Goal: Information Seeking & Learning: Learn about a topic

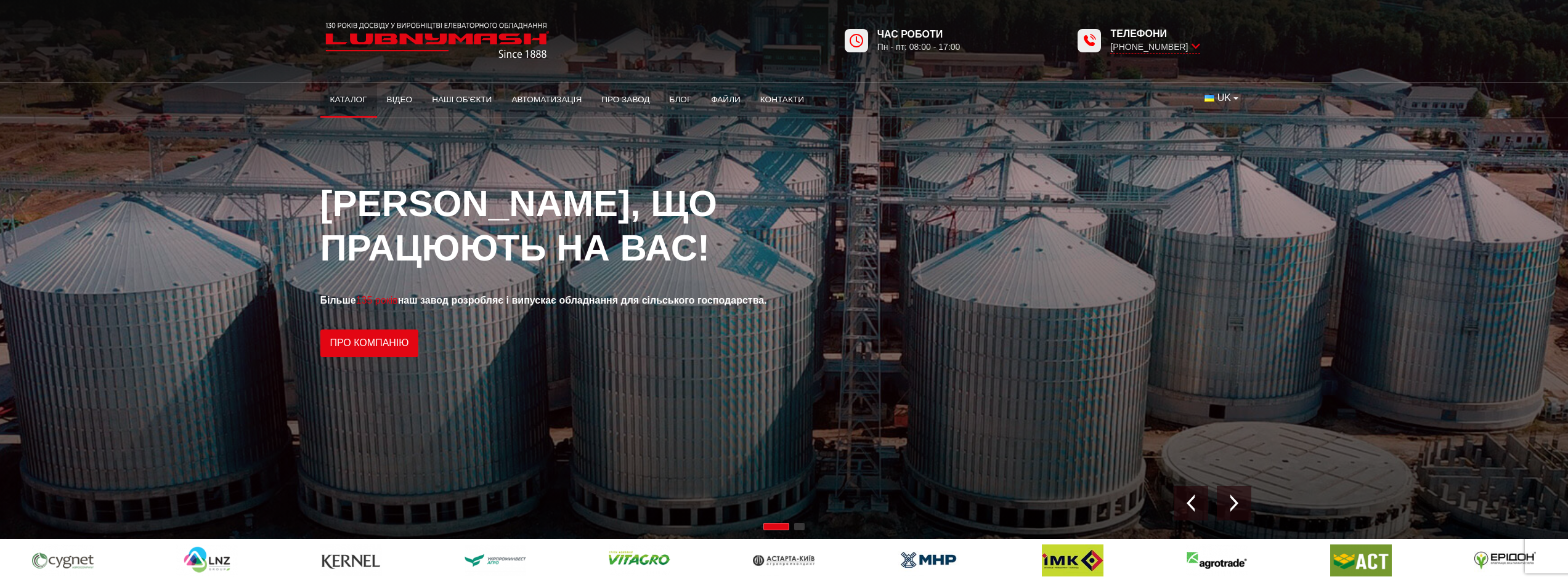
click at [343, 93] on link "Каталог" at bounding box center [349, 100] width 57 height 27
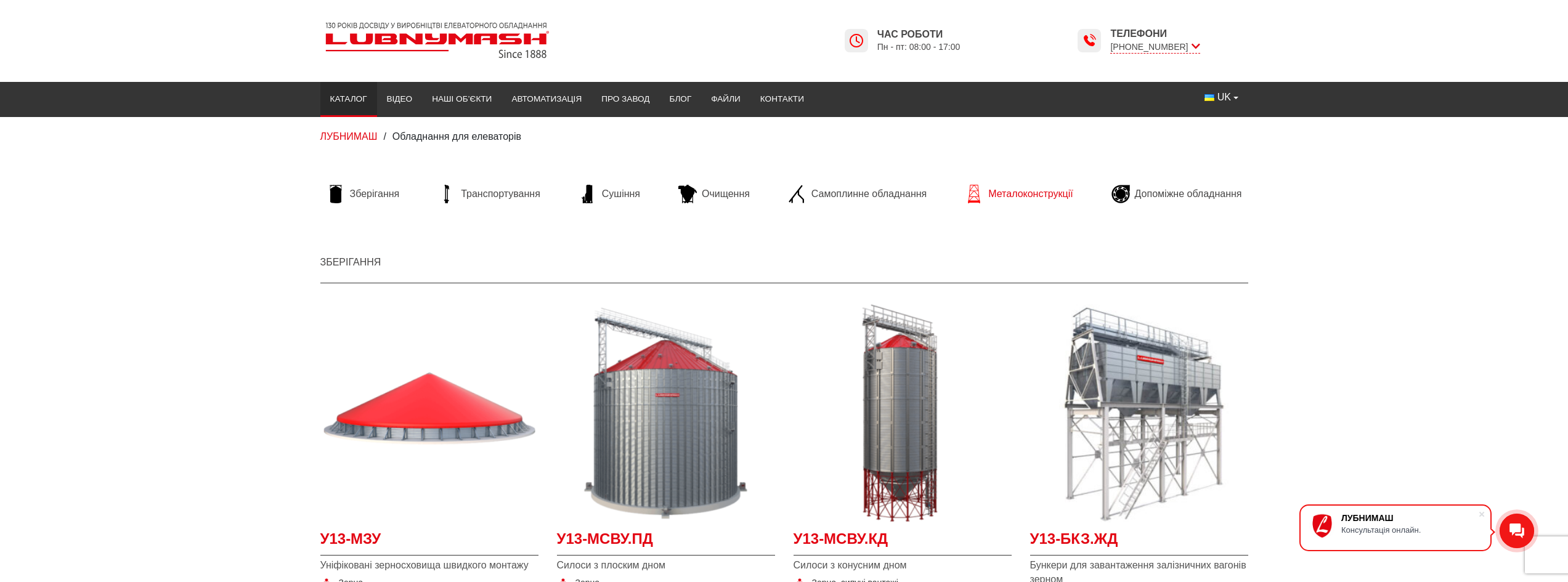
click at [1024, 197] on span "Металоконструкції" at bounding box center [1030, 194] width 85 height 14
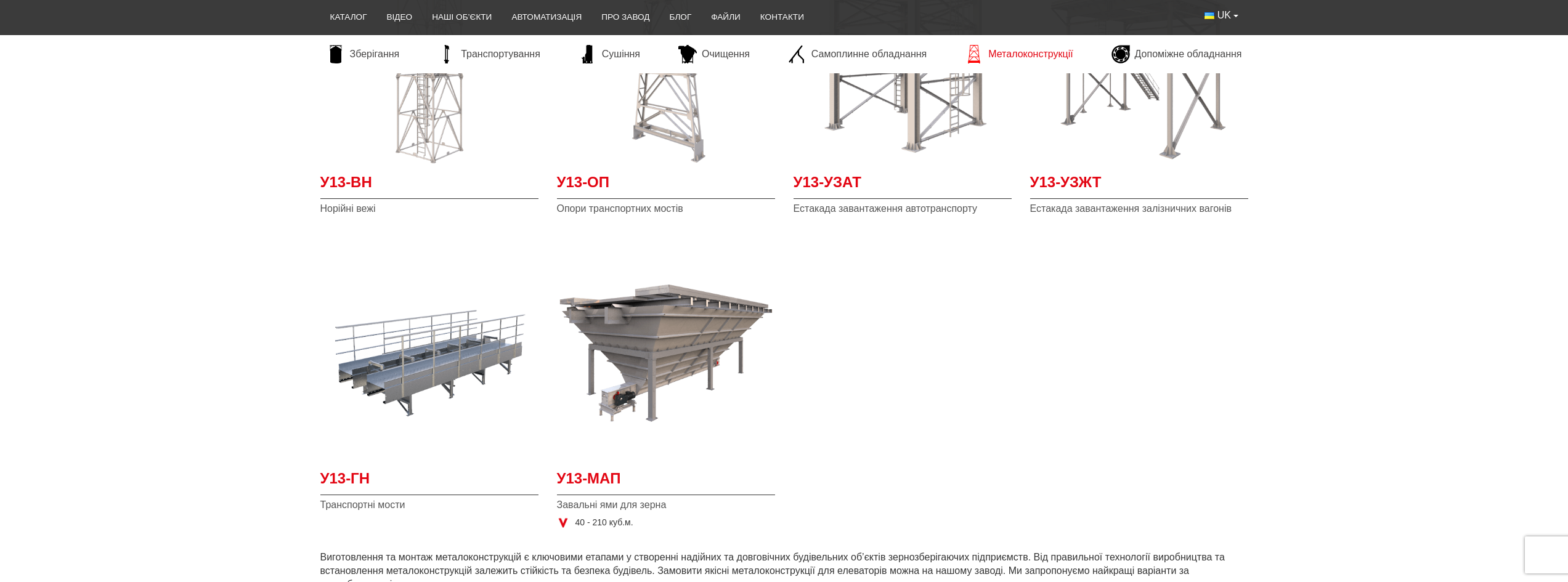
scroll to position [370, 0]
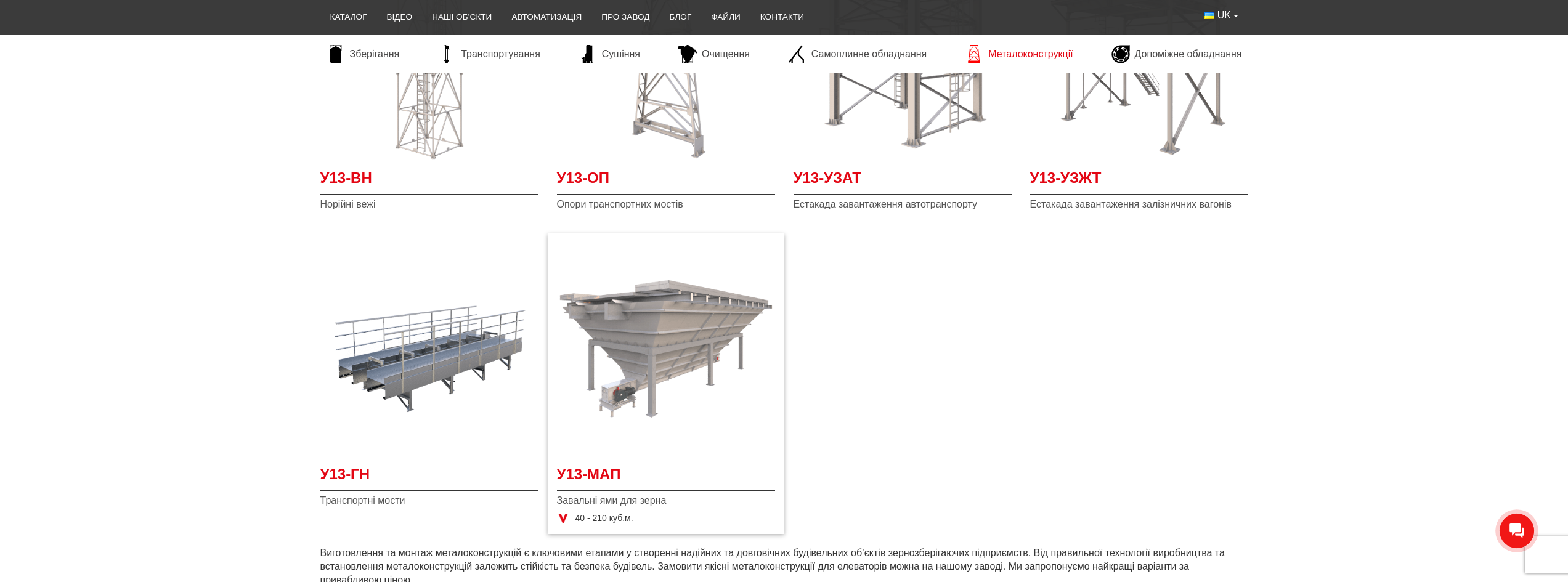
click at [692, 346] on img at bounding box center [666, 349] width 218 height 218
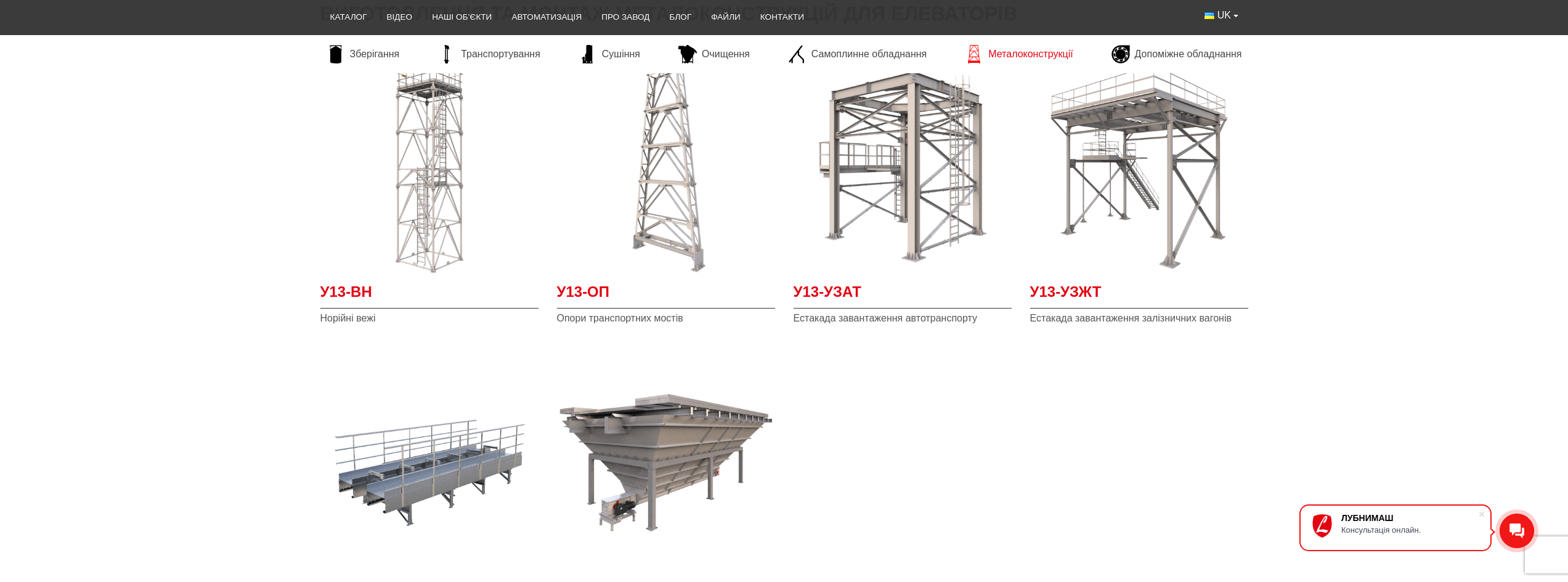
scroll to position [247, 0]
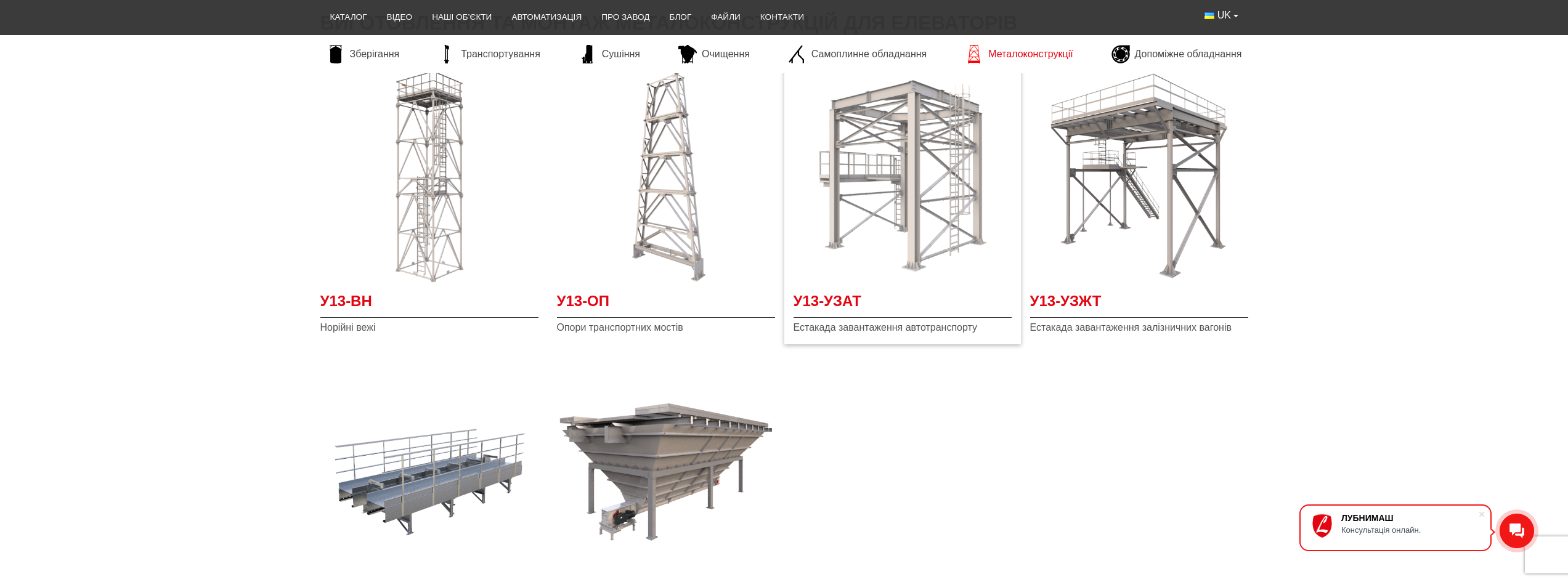
click at [882, 275] on img at bounding box center [903, 175] width 218 height 218
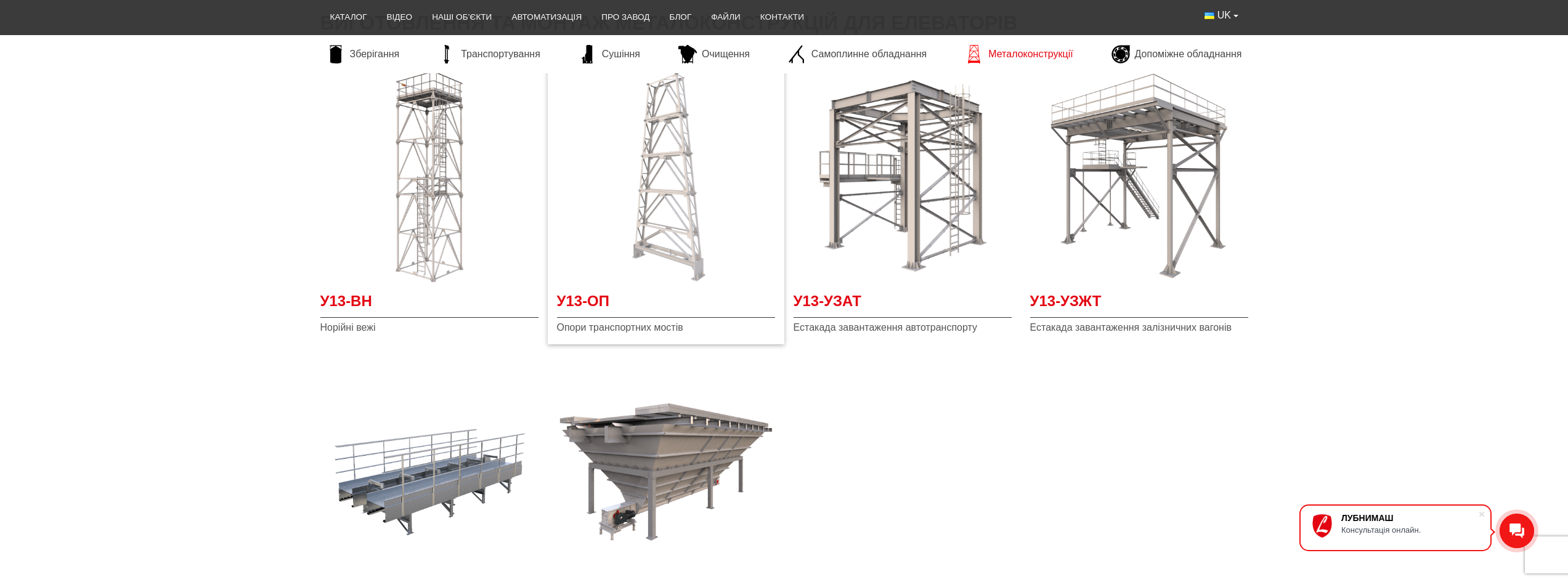
scroll to position [0, 0]
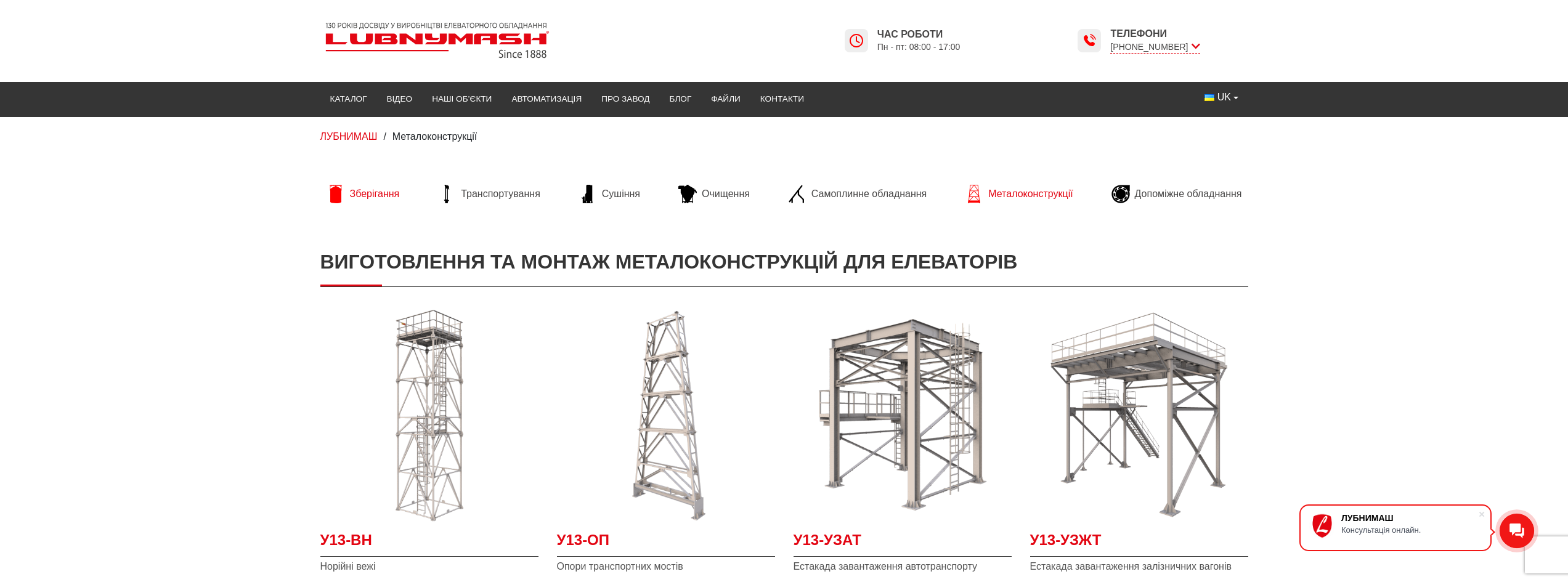
click at [352, 189] on span "Зберігання" at bounding box center [375, 194] width 50 height 14
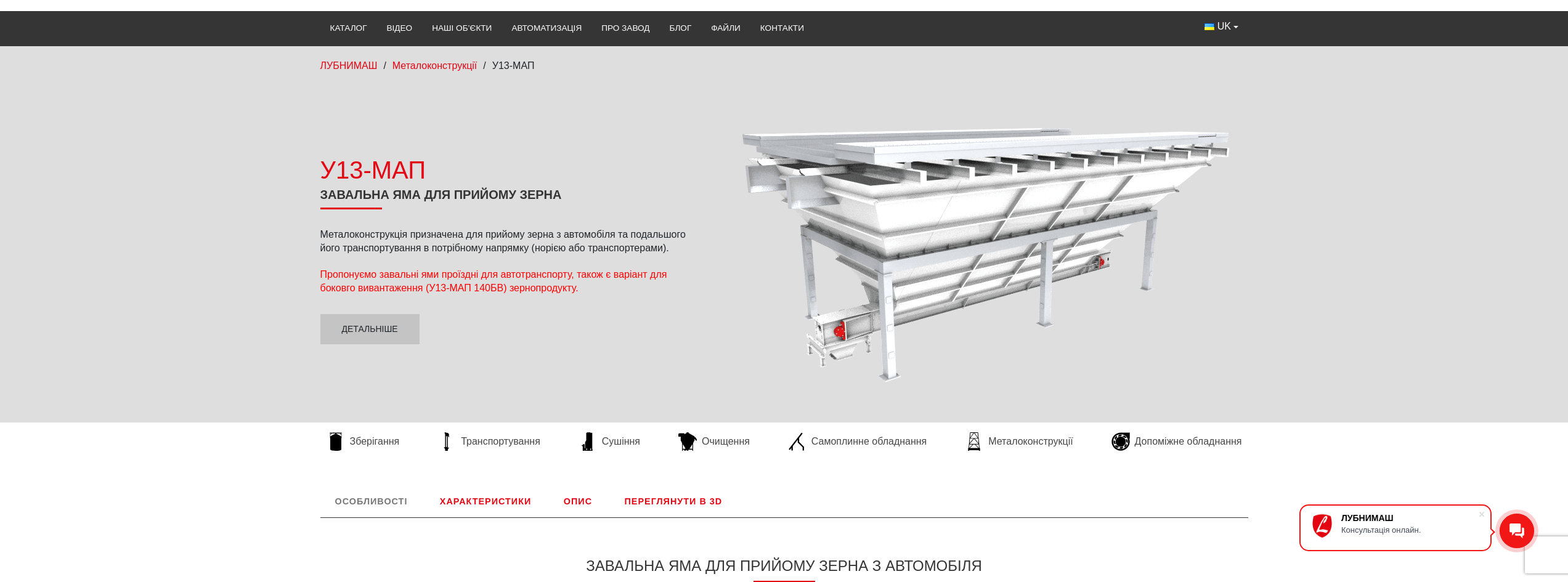
scroll to position [62, 0]
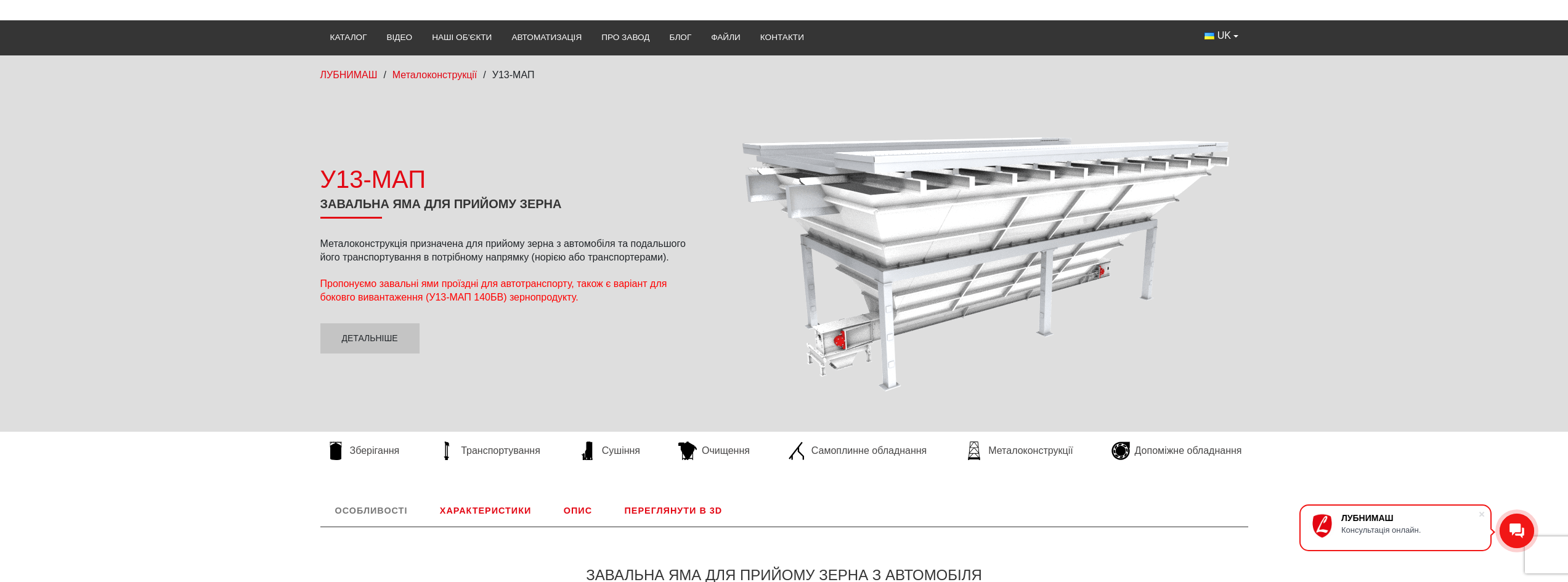
click at [465, 208] on h1 "Завальна яма для прийому зерна" at bounding box center [508, 208] width 376 height 22
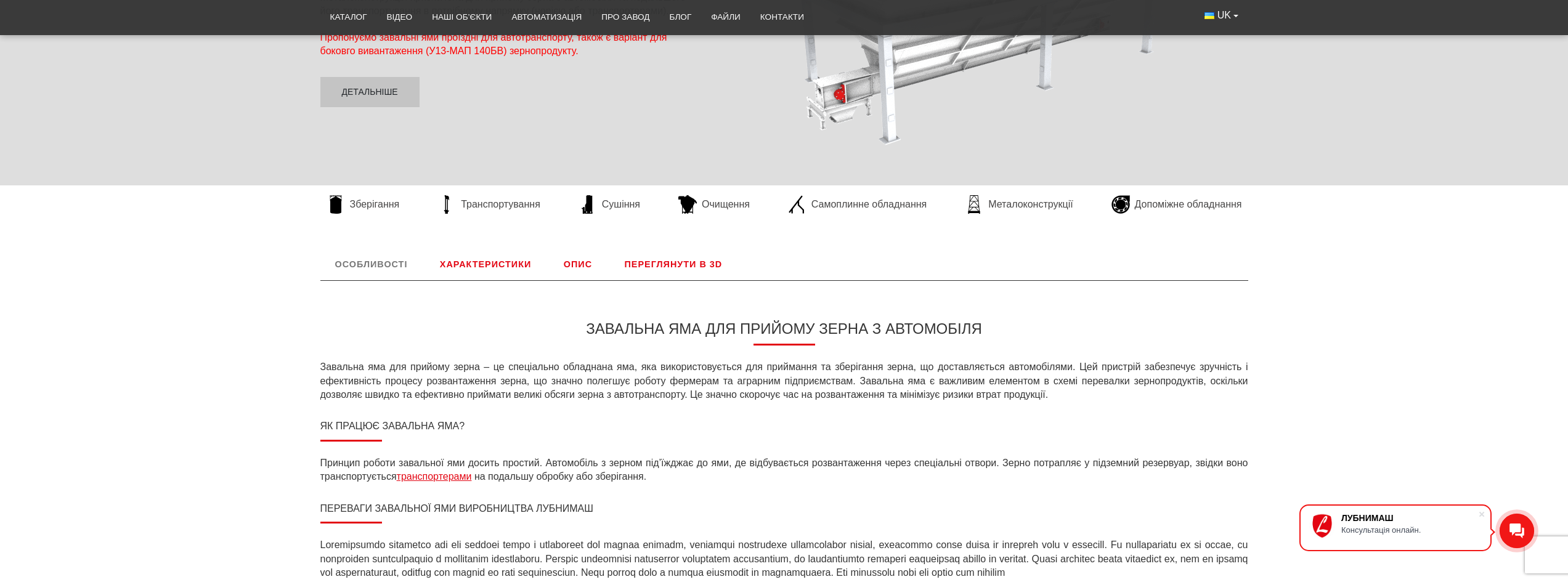
click at [516, 262] on link "Характеристики" at bounding box center [485, 264] width 121 height 32
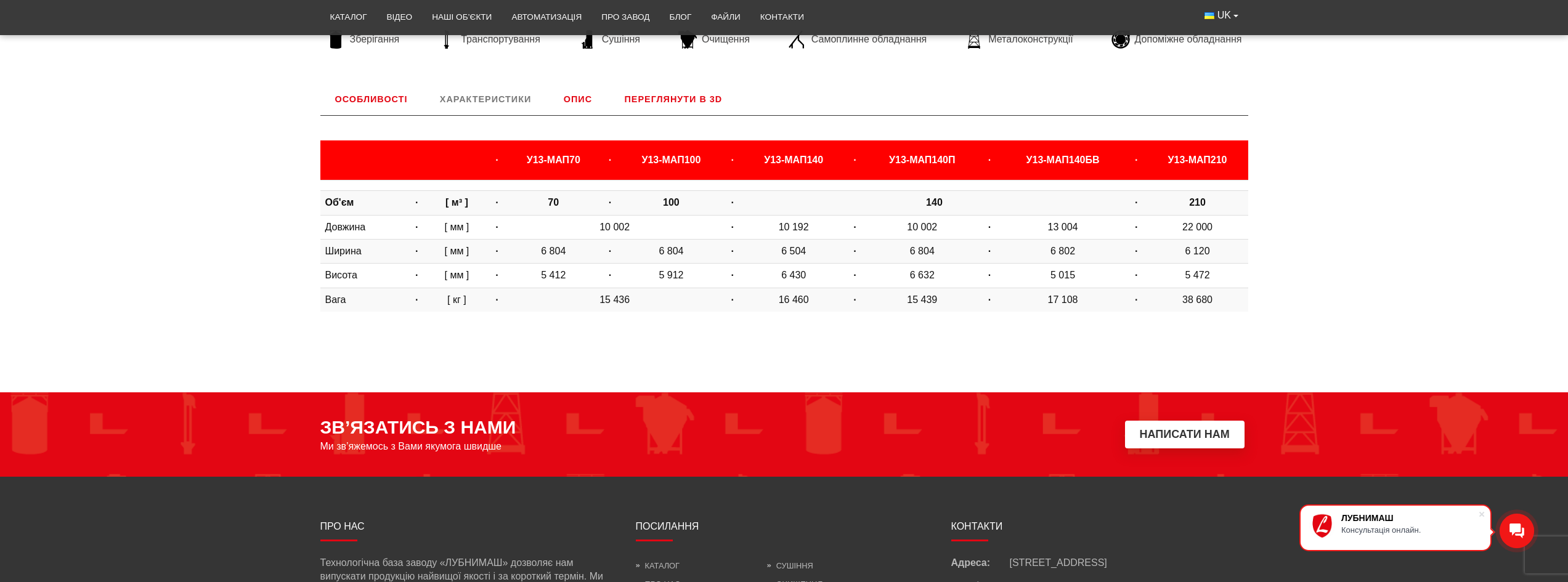
scroll to position [390, 0]
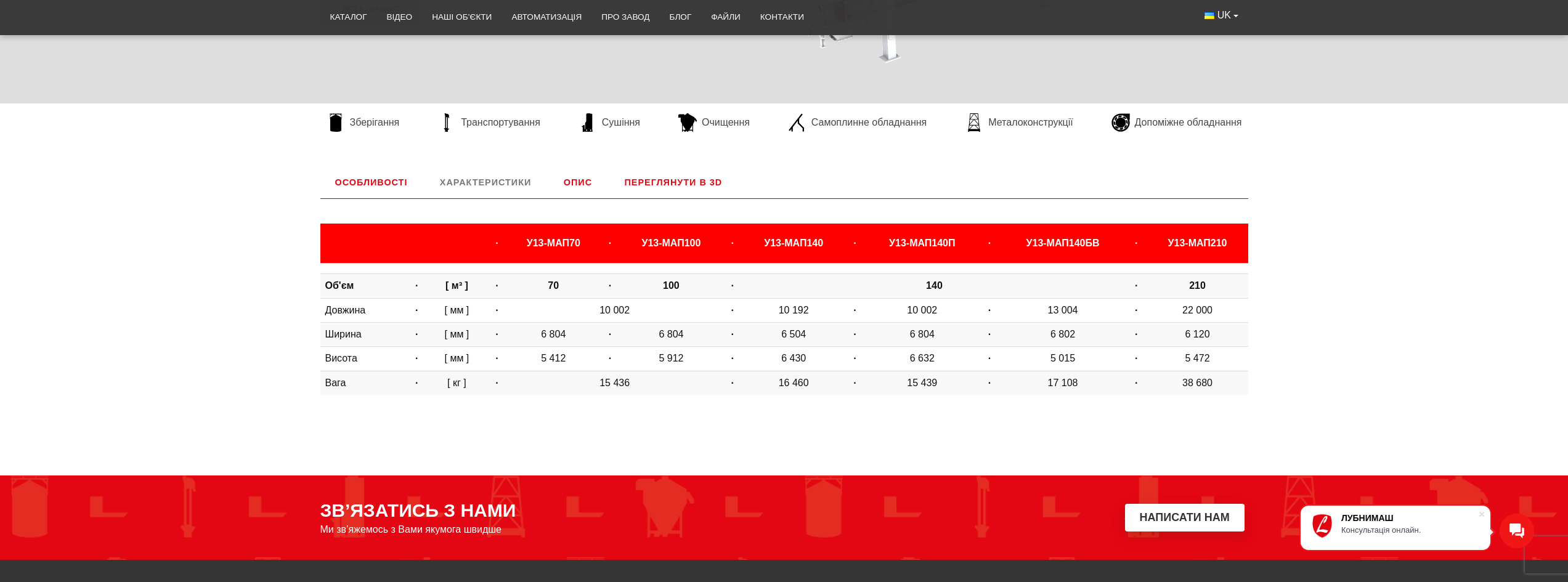
click at [496, 241] on strong "·" at bounding box center [497, 243] width 3 height 10
click at [581, 181] on link "Опис" at bounding box center [578, 182] width 58 height 32
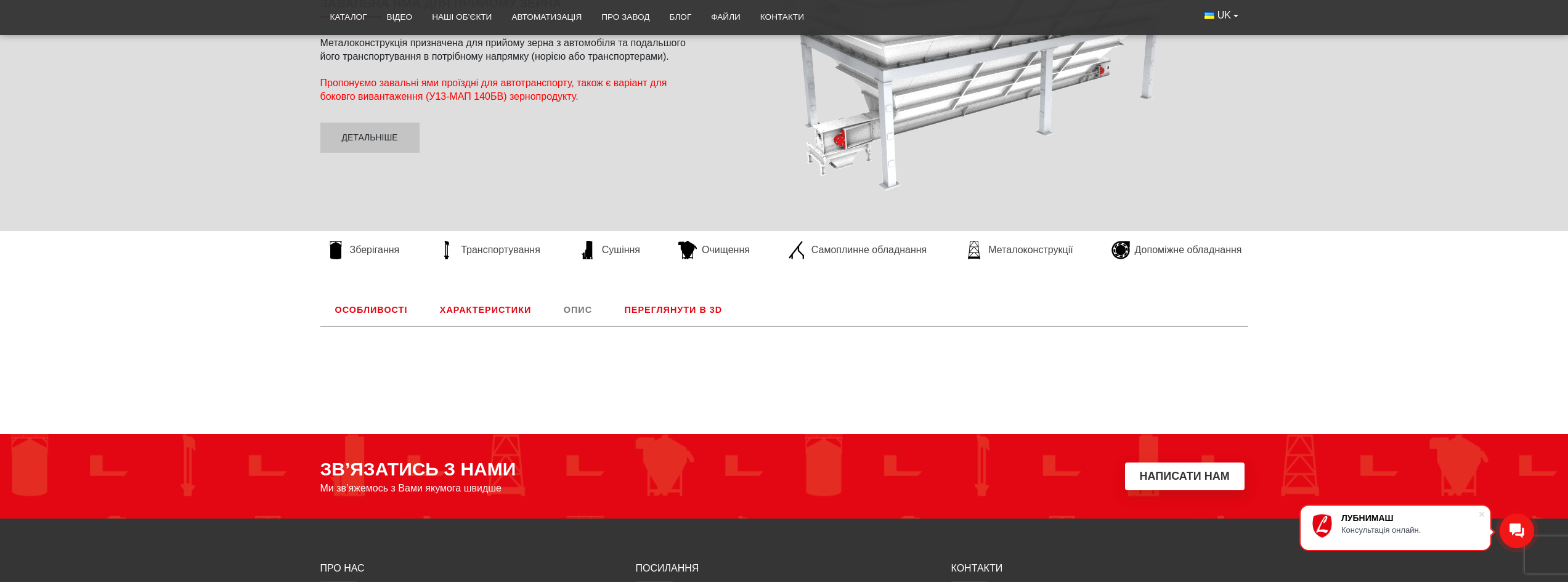
click at [659, 307] on link "Переглянути в 3D" at bounding box center [673, 310] width 128 height 32
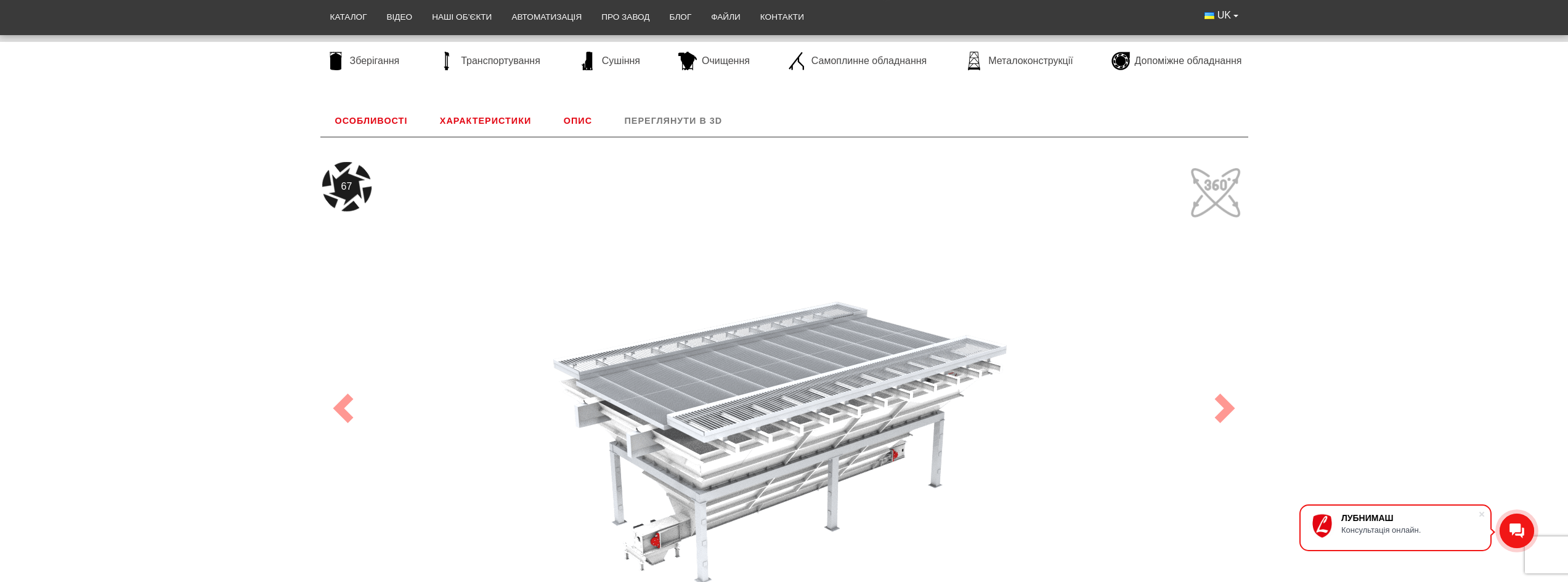
scroll to position [205, 0]
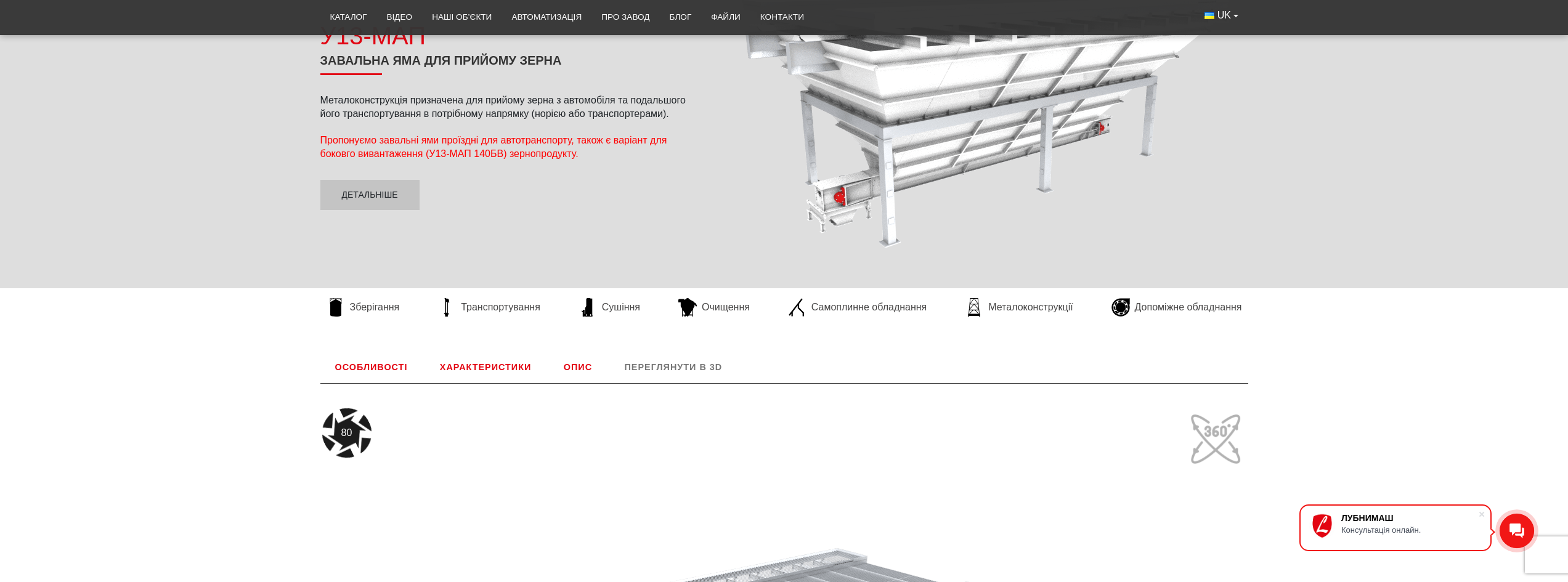
click at [490, 366] on link "Характеристики" at bounding box center [485, 366] width 121 height 32
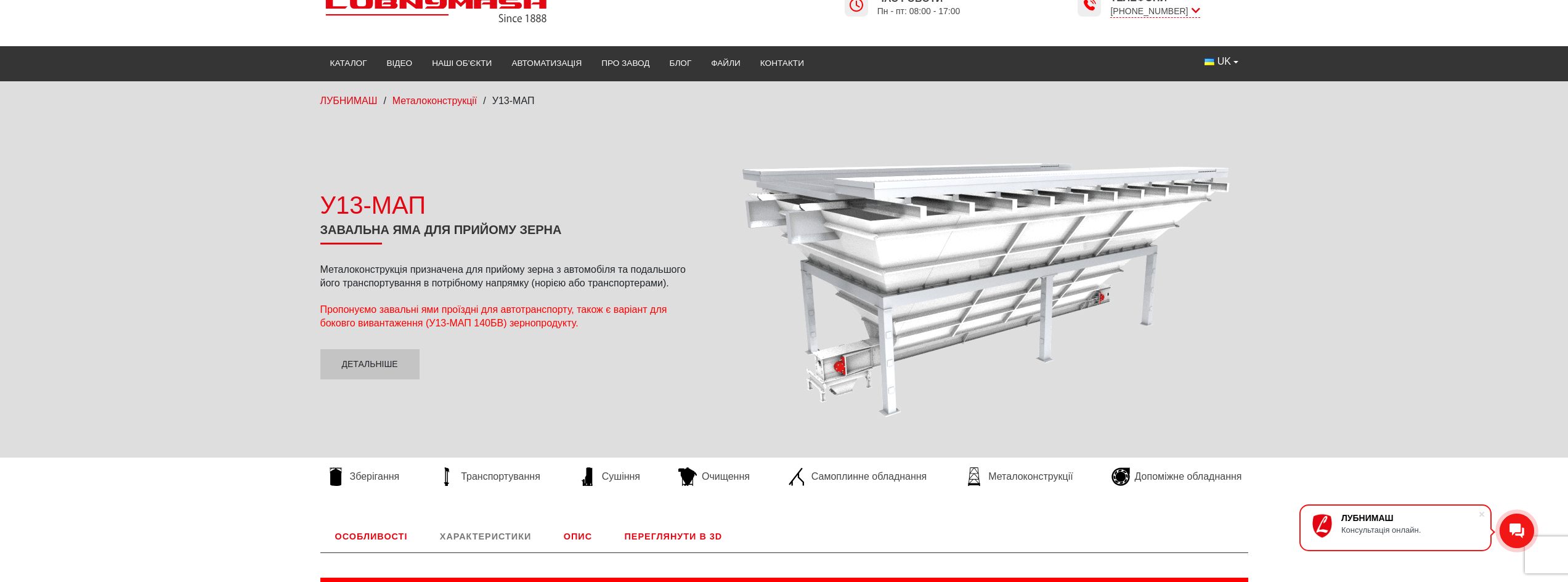
scroll to position [0, 0]
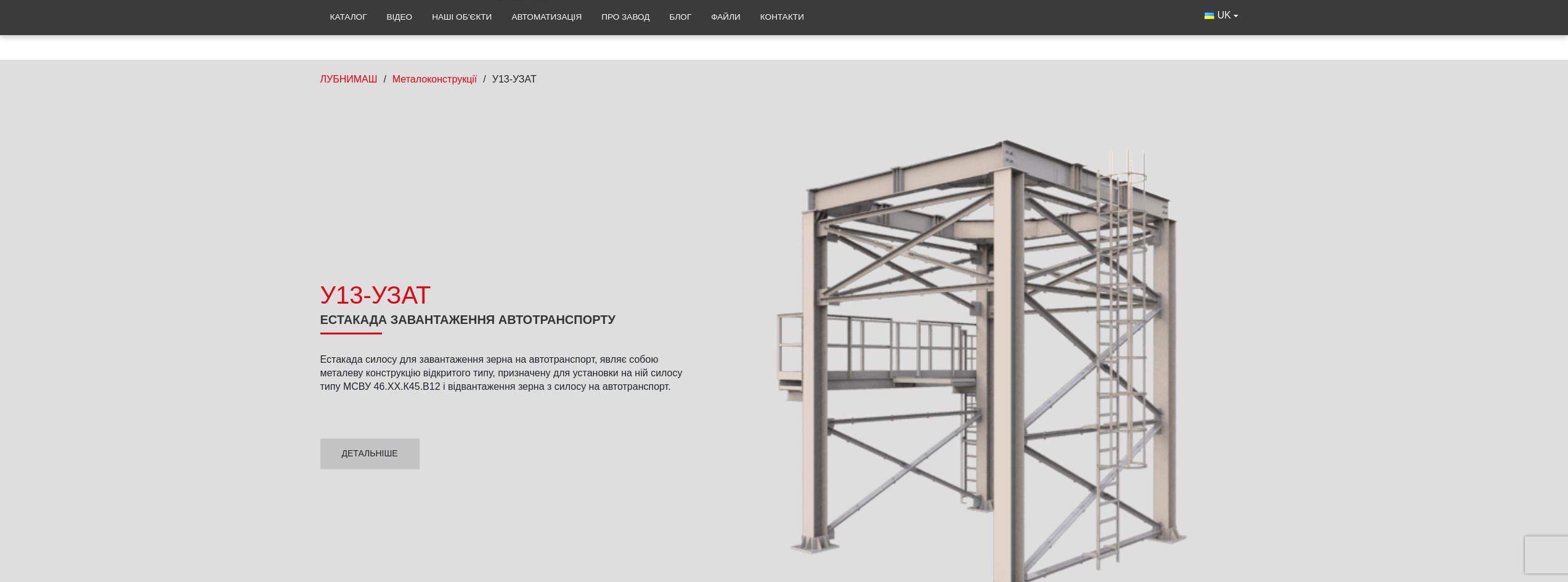
scroll to position [123, 0]
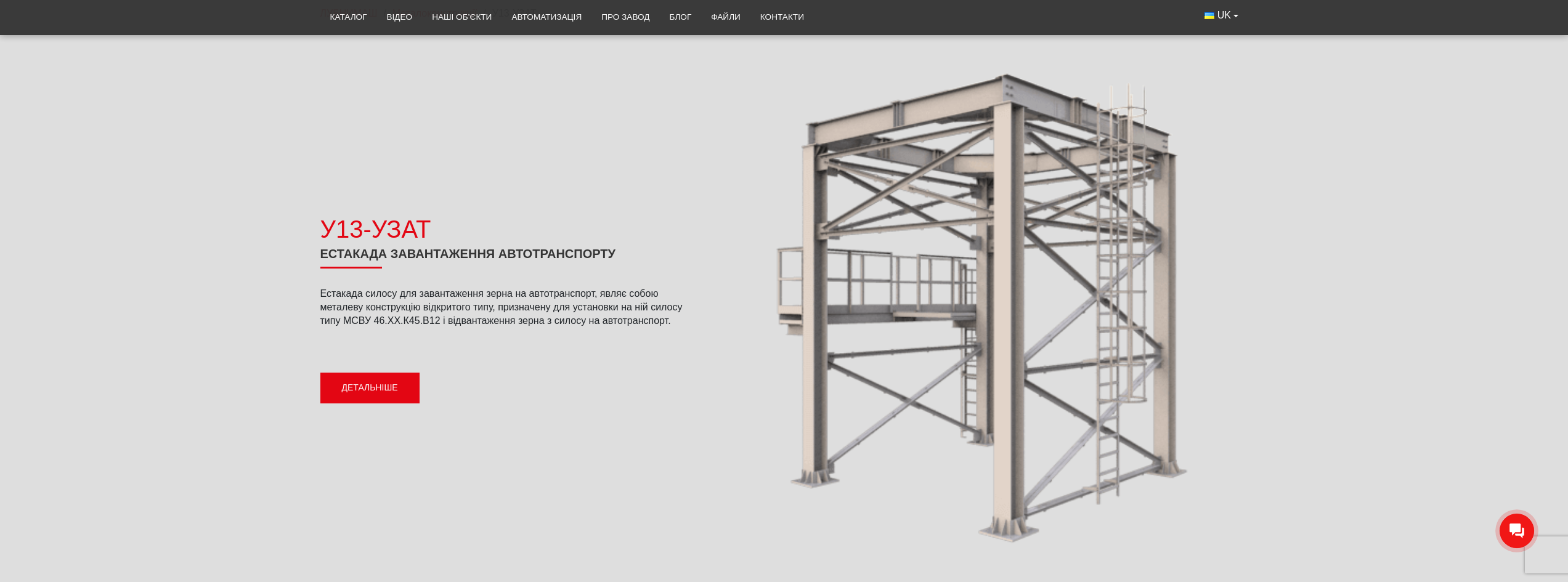
click at [365, 381] on link "Детальніше" at bounding box center [370, 388] width 99 height 31
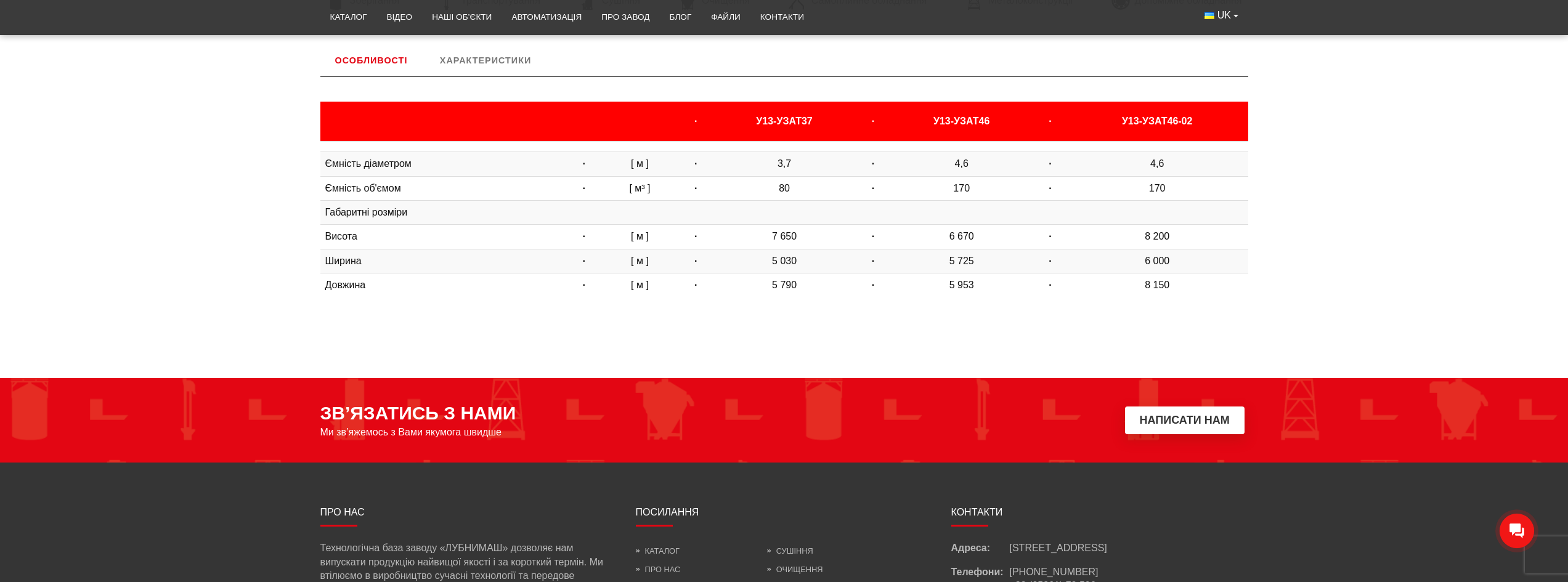
scroll to position [735, 0]
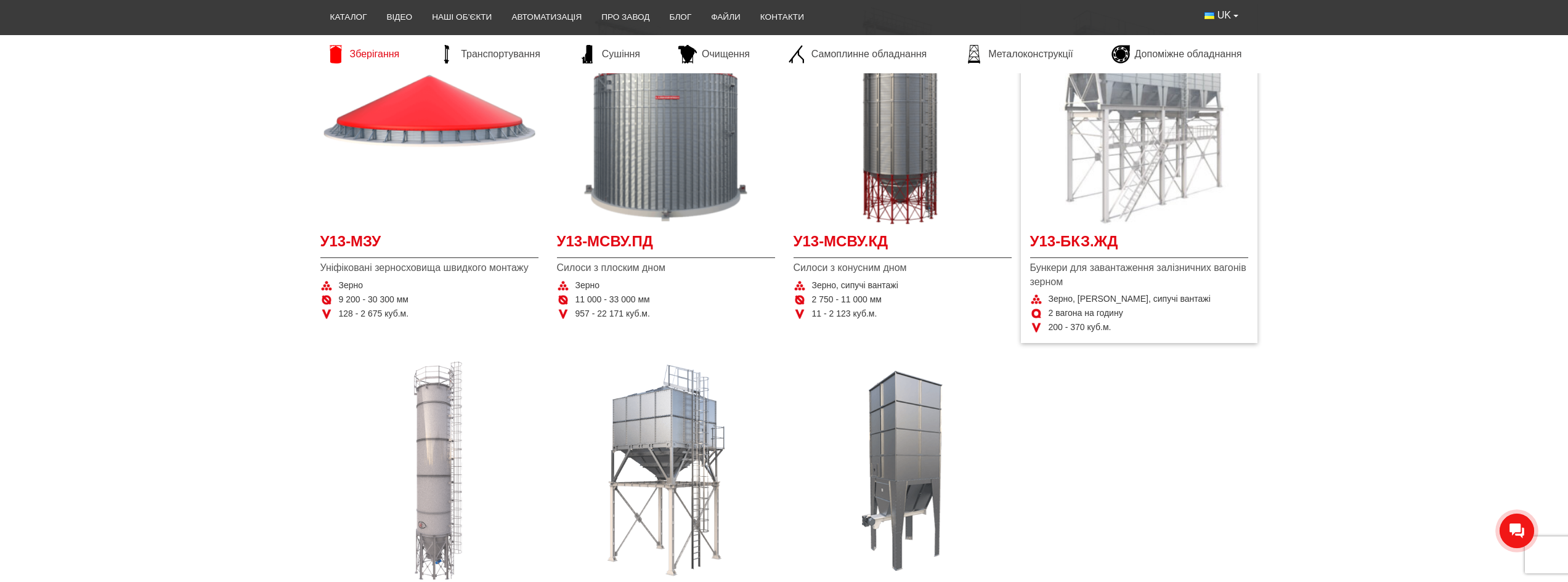
scroll to position [370, 0]
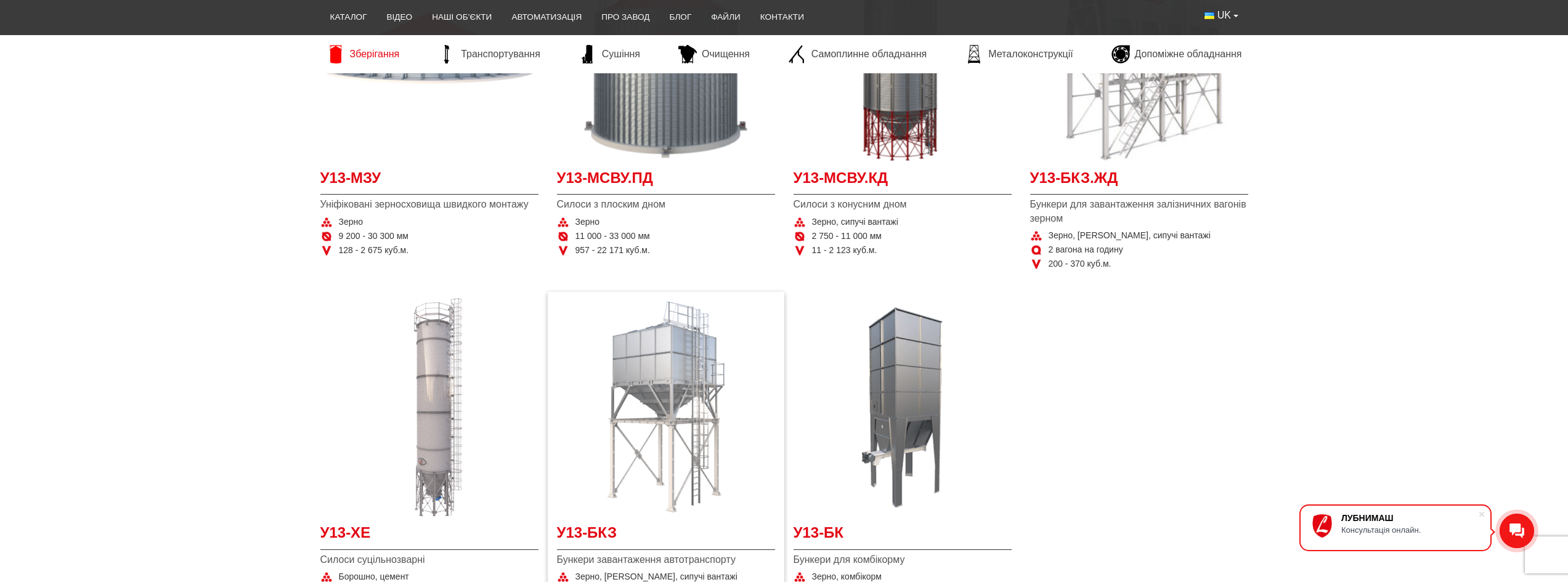
click at [731, 399] on img at bounding box center [666, 407] width 218 height 218
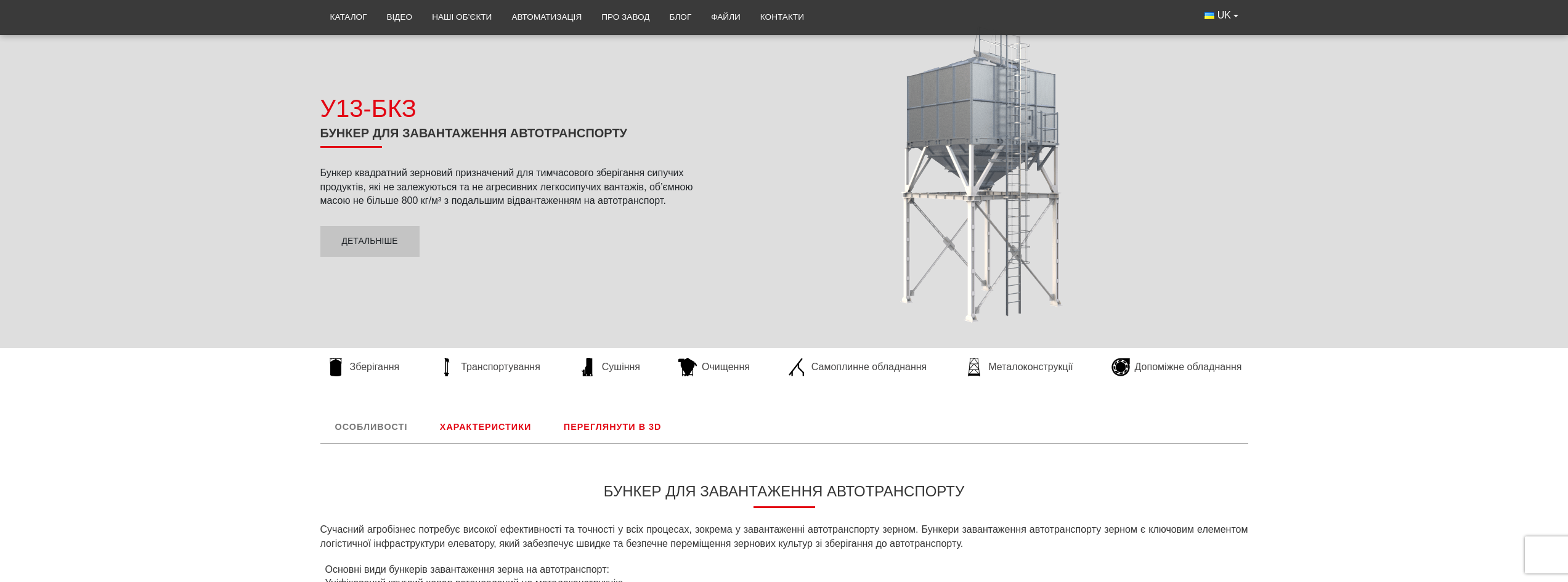
scroll to position [185, 0]
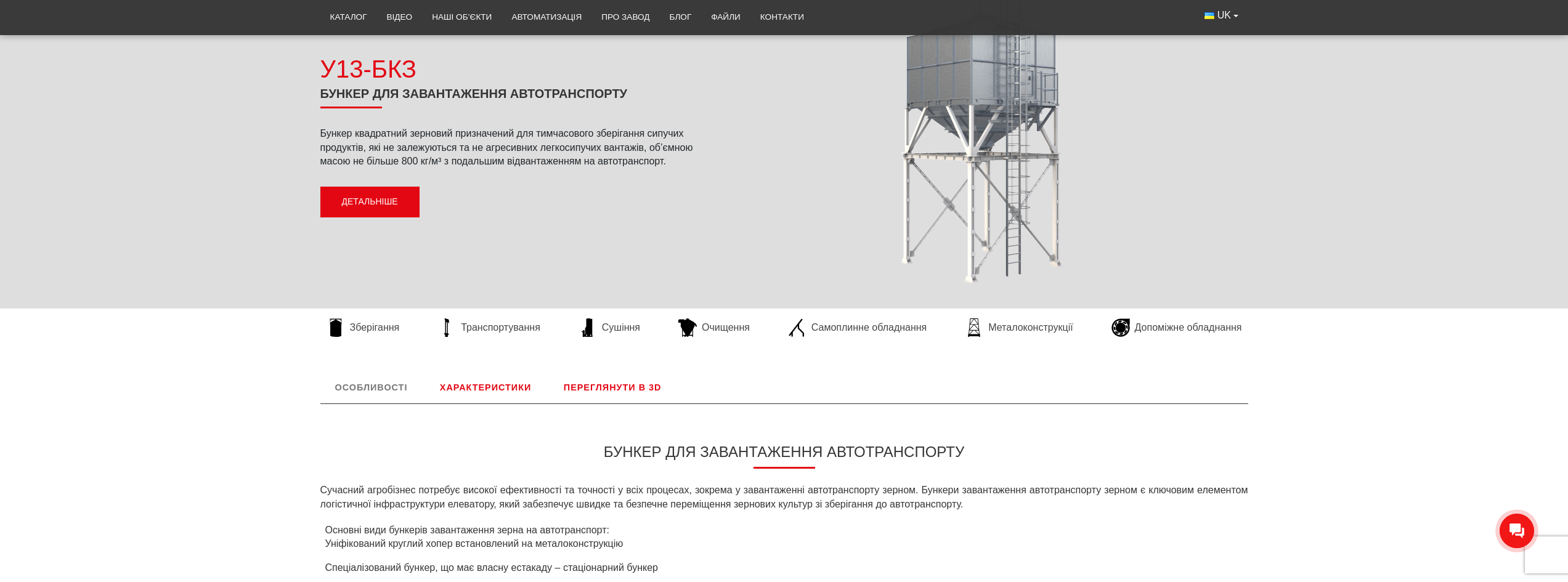
click at [393, 204] on link "Детальніше" at bounding box center [370, 202] width 99 height 31
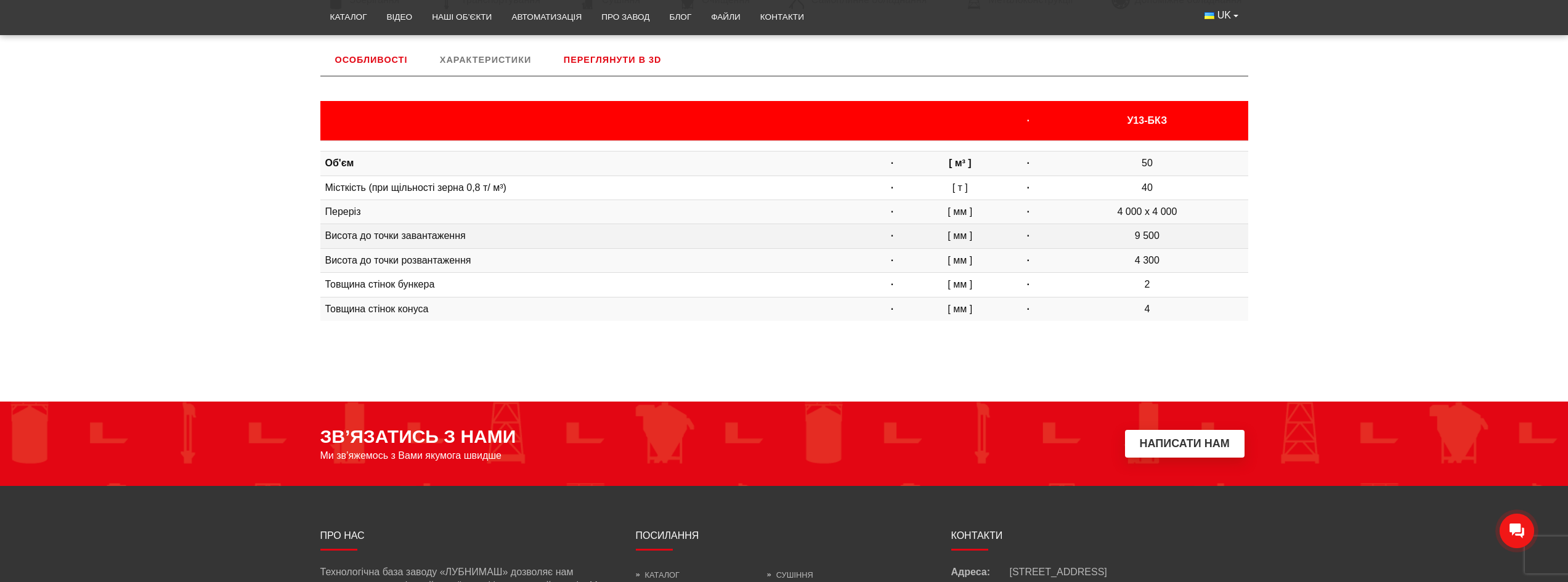
scroll to position [513, 0]
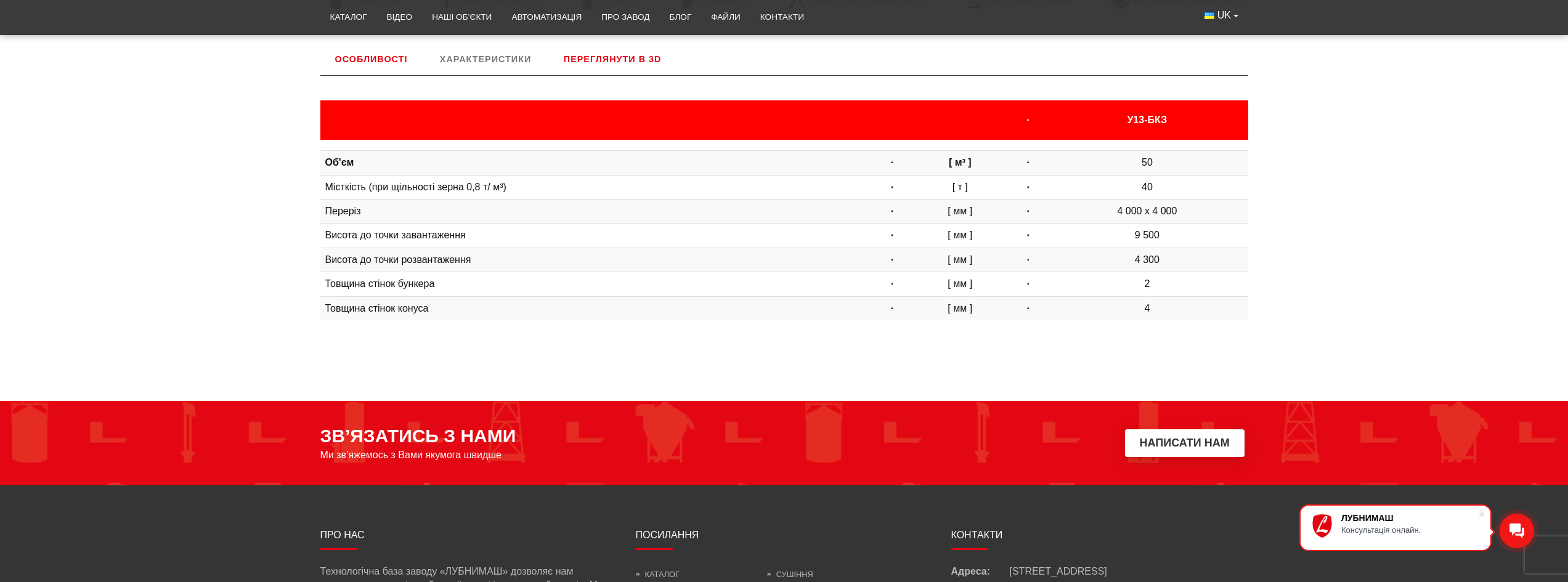
click at [496, 64] on link "Характеристики" at bounding box center [485, 59] width 121 height 32
click at [491, 58] on link "Характеристики" at bounding box center [485, 59] width 121 height 32
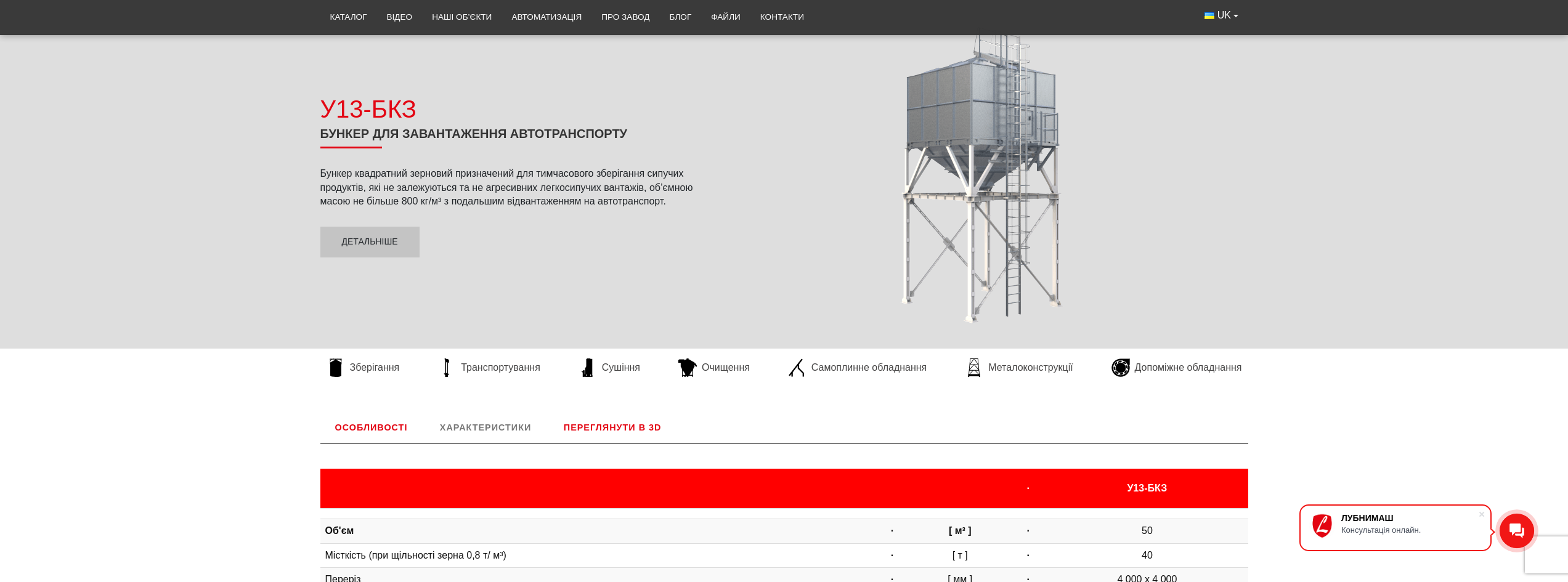
scroll to position [143, 0]
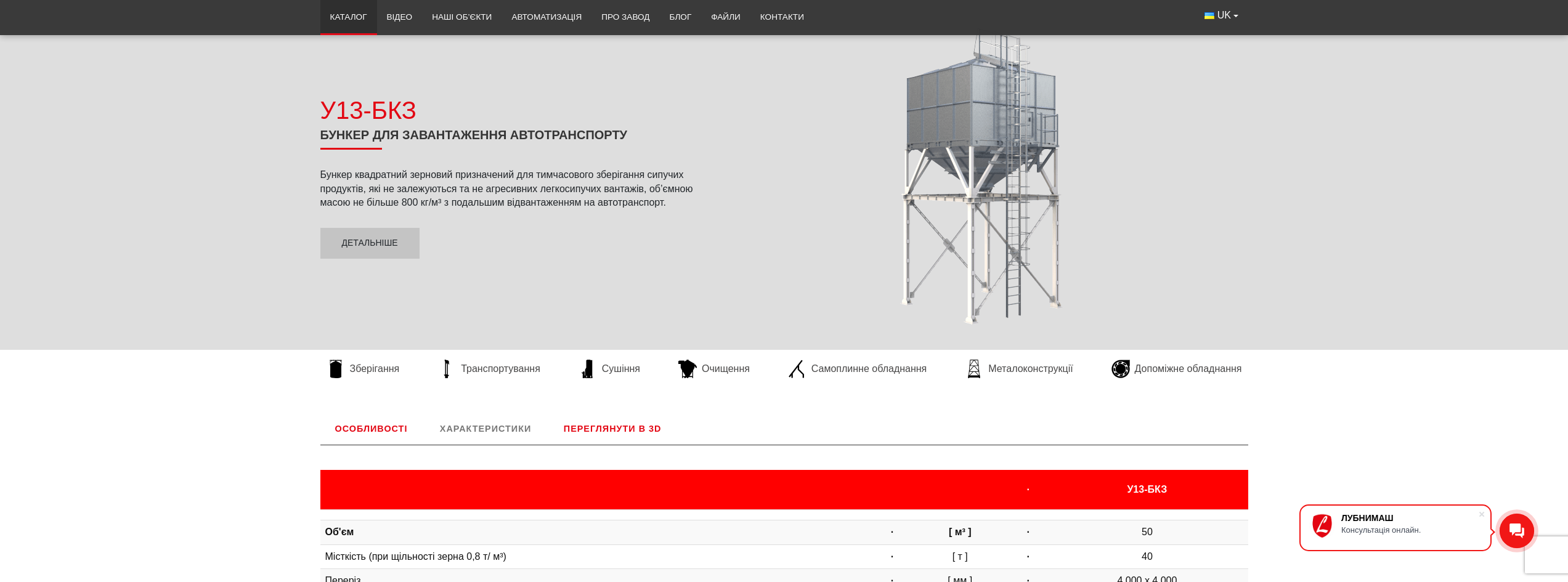
click at [346, 18] on link "Каталог" at bounding box center [349, 17] width 57 height 27
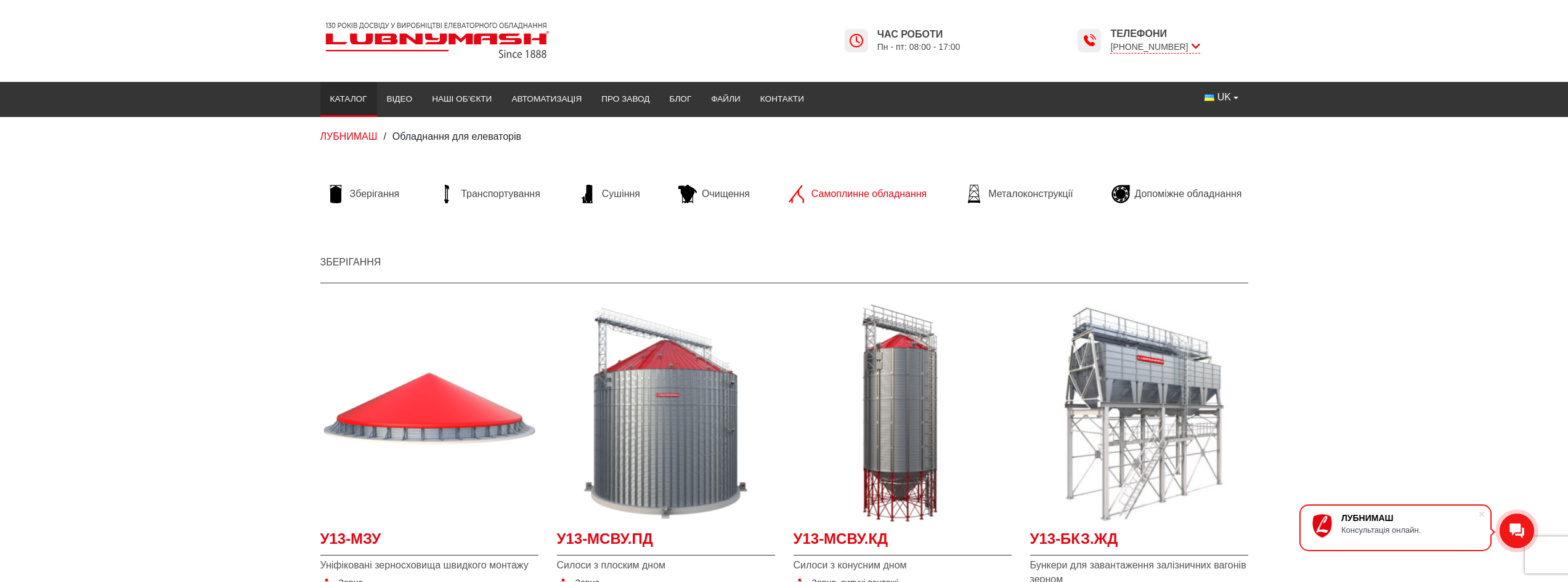
click at [901, 199] on span "Самоплинне обладнання" at bounding box center [869, 194] width 115 height 14
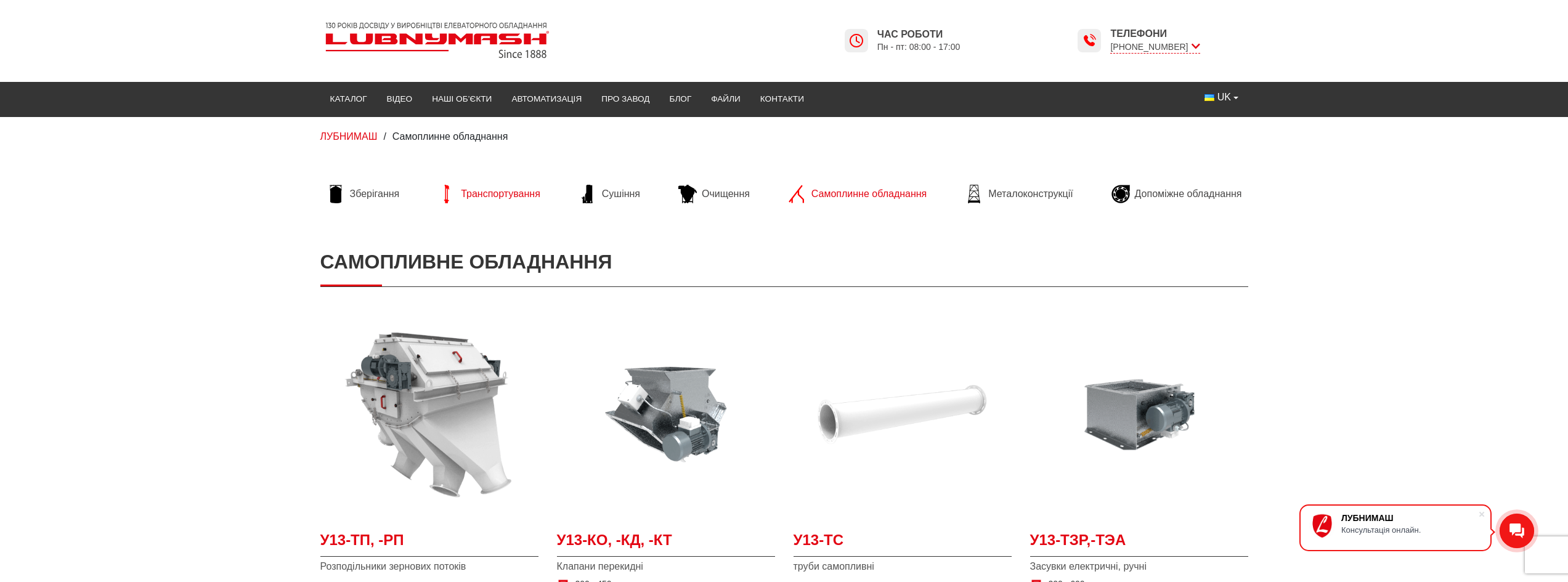
click at [488, 193] on span "Транспортування" at bounding box center [501, 194] width 80 height 14
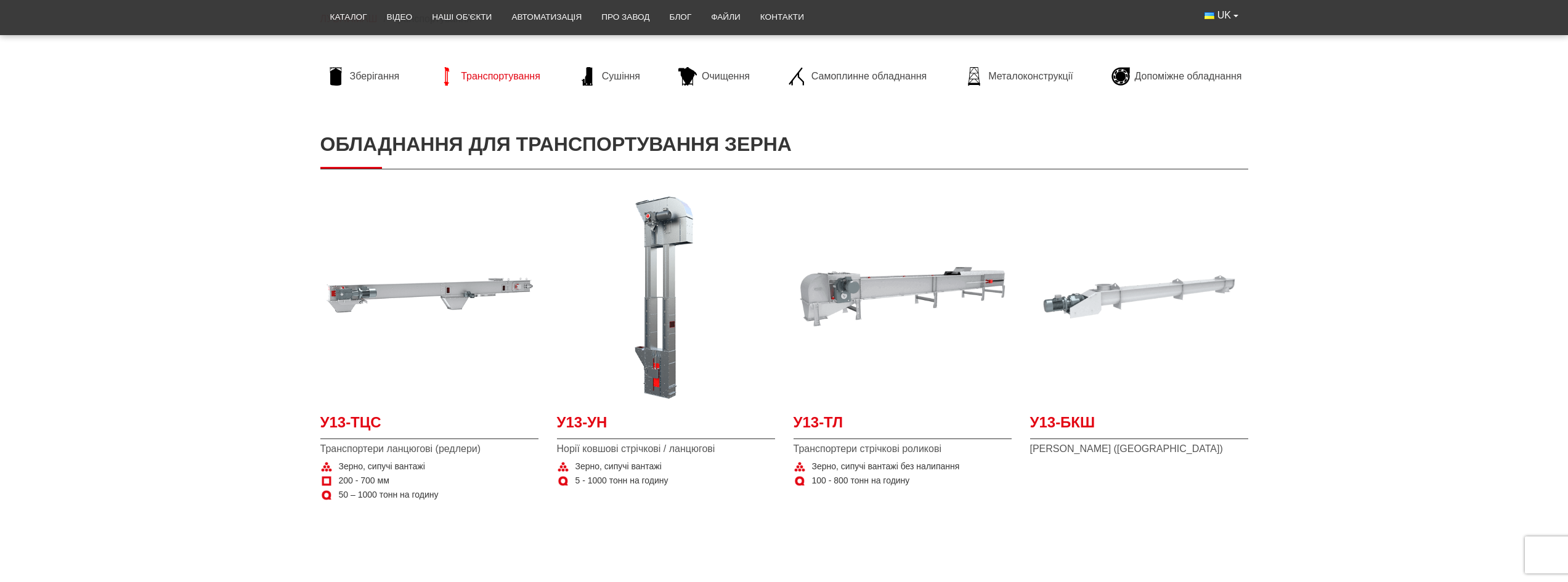
scroll to position [123, 0]
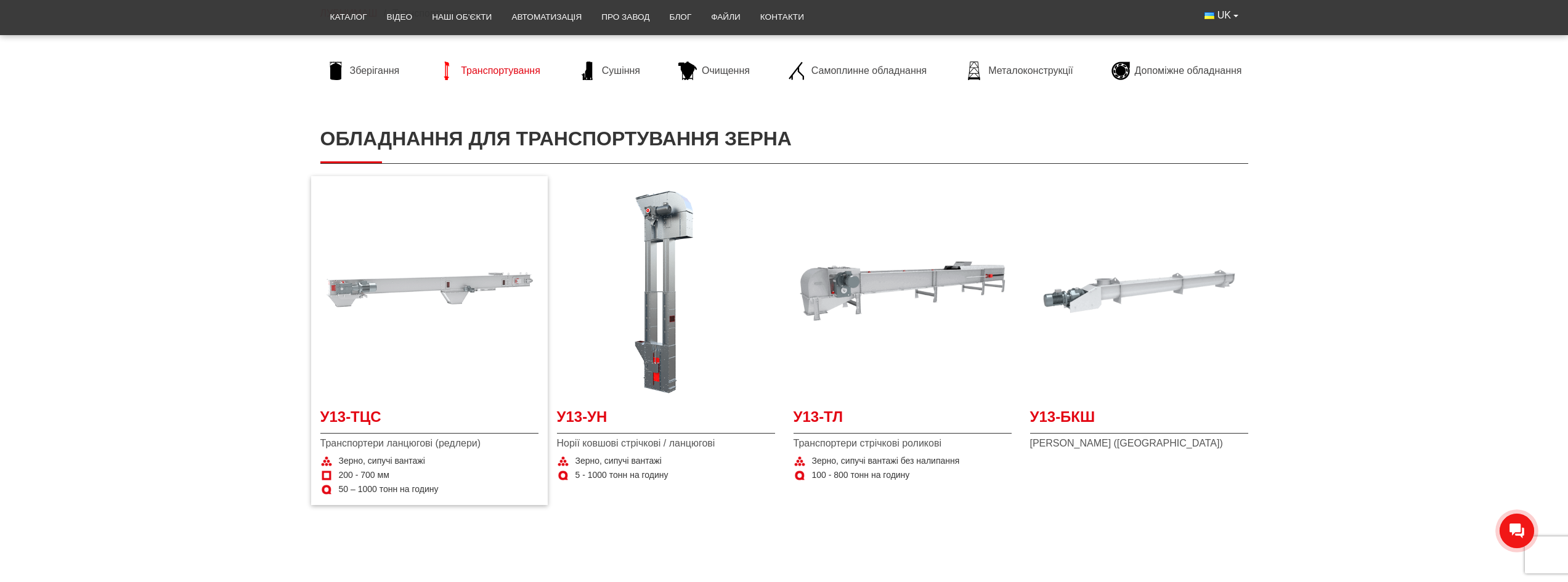
click at [439, 291] on img at bounding box center [429, 291] width 218 height 218
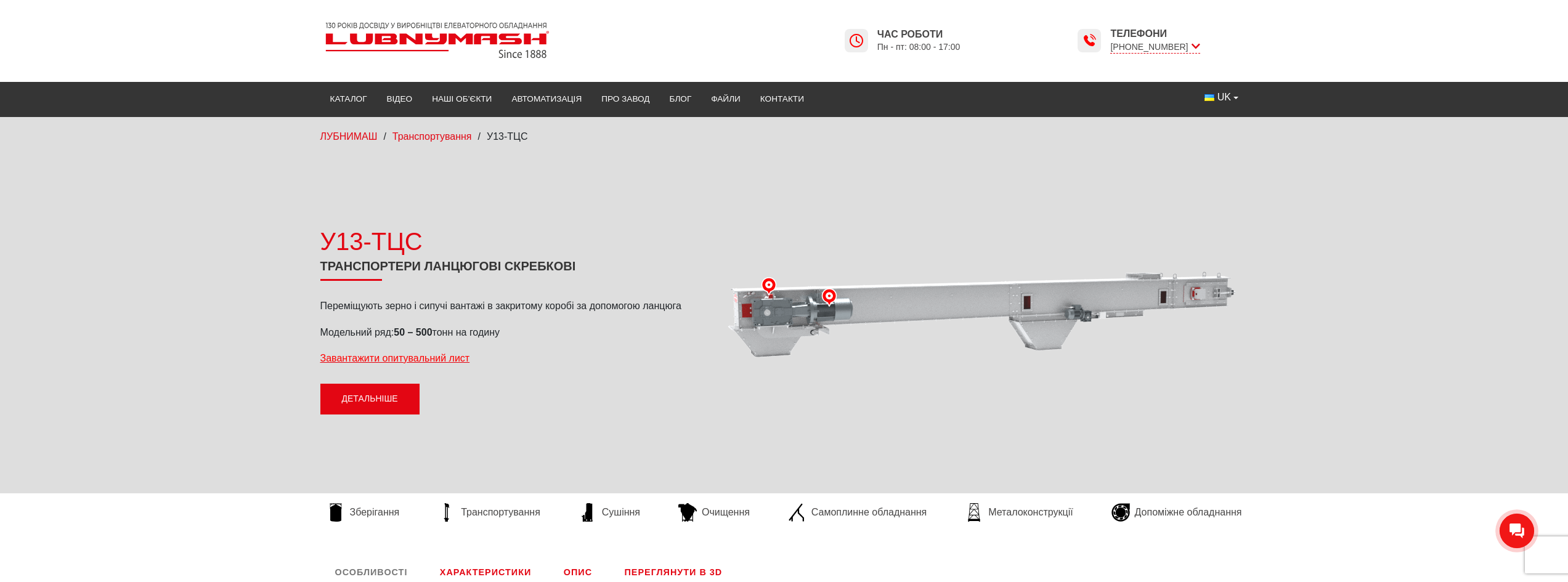
click at [390, 395] on link "Детальніше" at bounding box center [370, 399] width 99 height 31
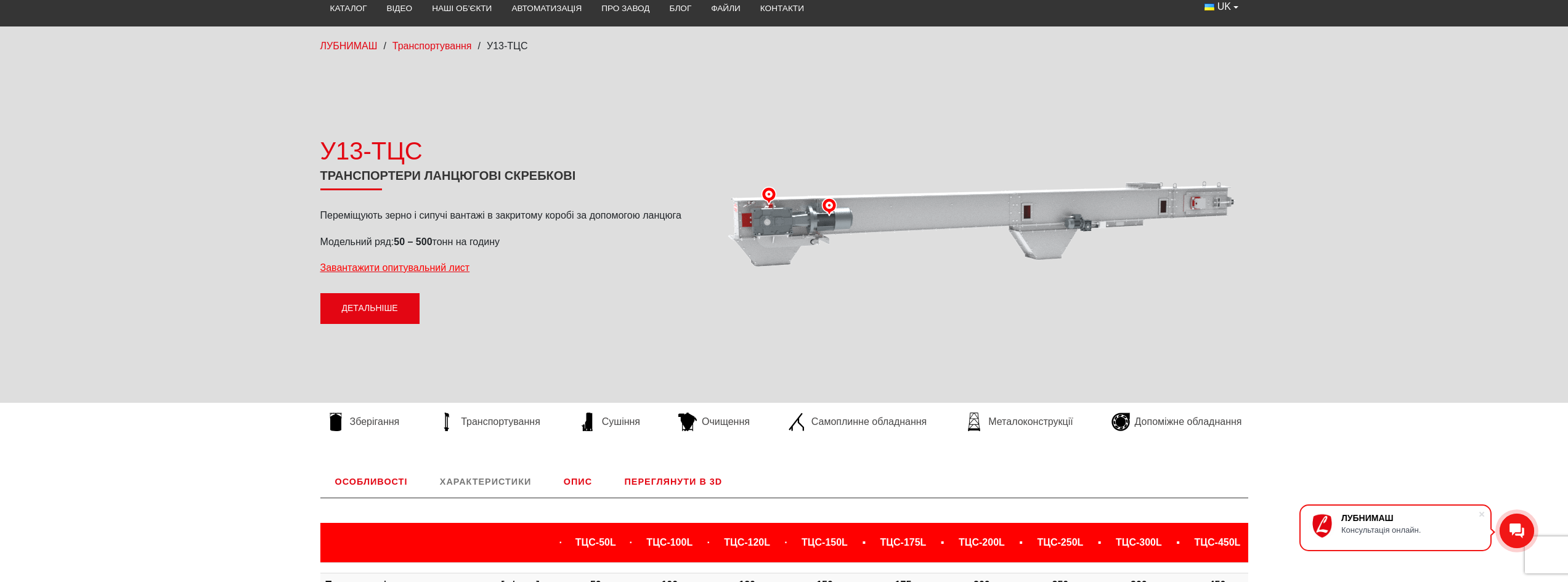
scroll to position [82, 0]
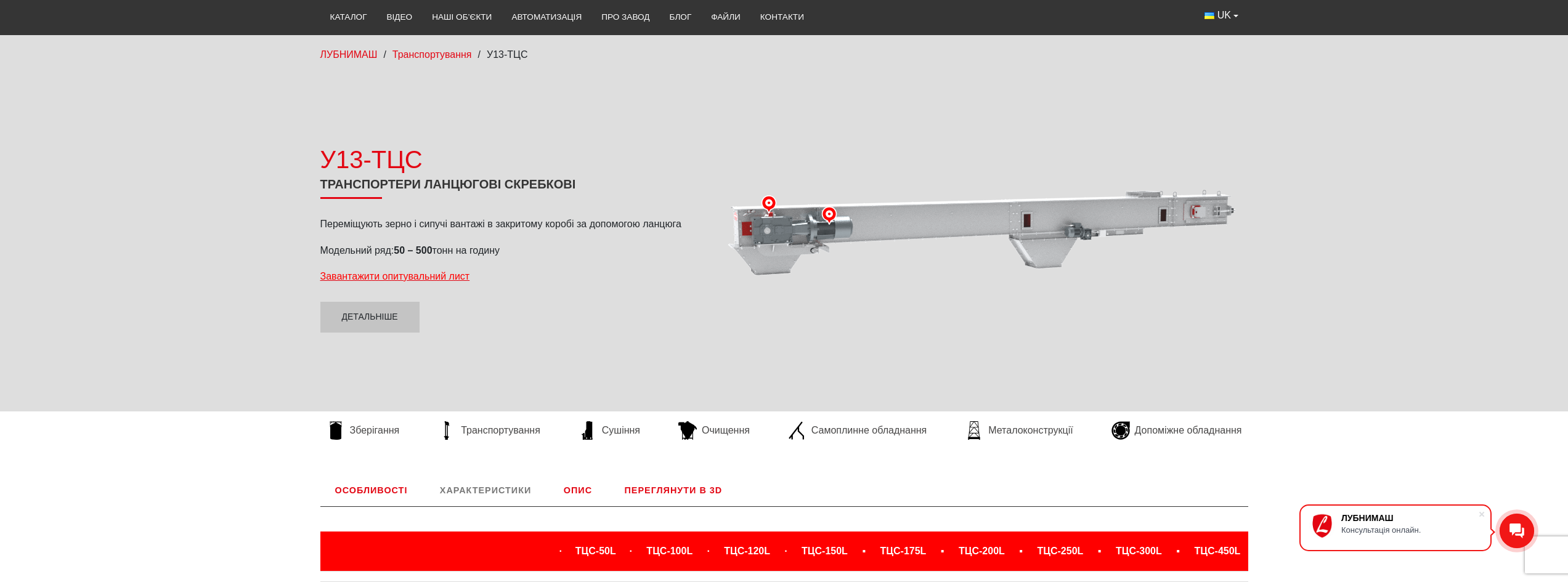
click at [403, 489] on link "Особливості" at bounding box center [371, 490] width 102 height 32
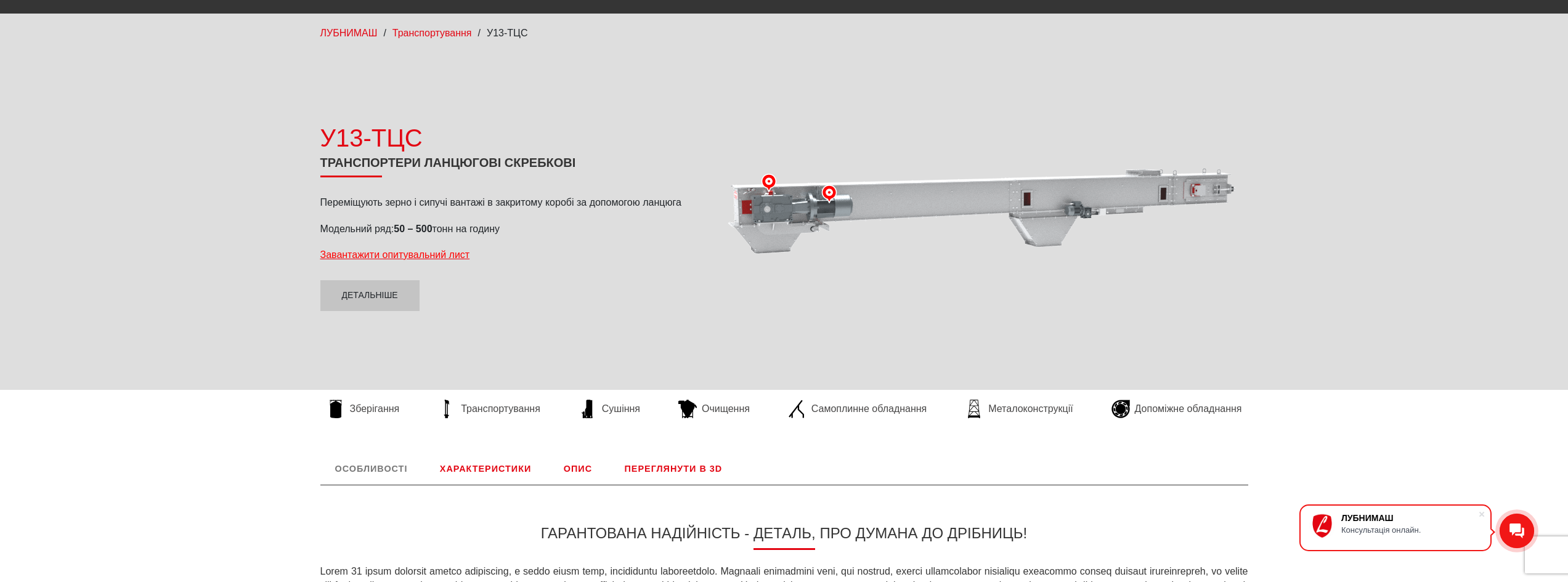
scroll to position [0, 0]
